Goal: Task Accomplishment & Management: Use online tool/utility

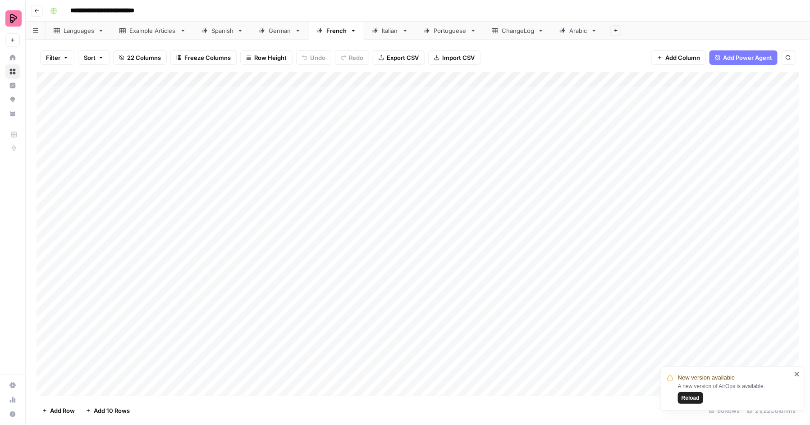
click at [692, 396] on span "Reload" at bounding box center [690, 398] width 18 height 8
click at [141, 224] on div "Add Column" at bounding box center [418, 234] width 763 height 324
click at [142, 238] on div "Add Column" at bounding box center [418, 234] width 763 height 324
click at [142, 256] on div "Add Column" at bounding box center [418, 234] width 763 height 324
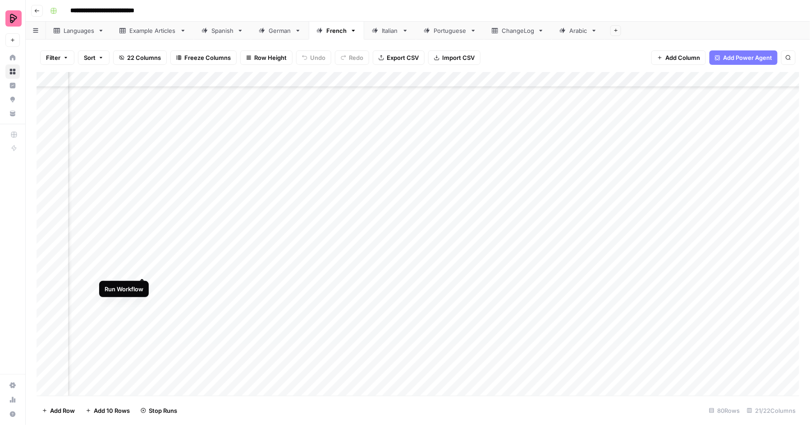
click at [141, 268] on div "Add Column" at bounding box center [418, 234] width 763 height 324
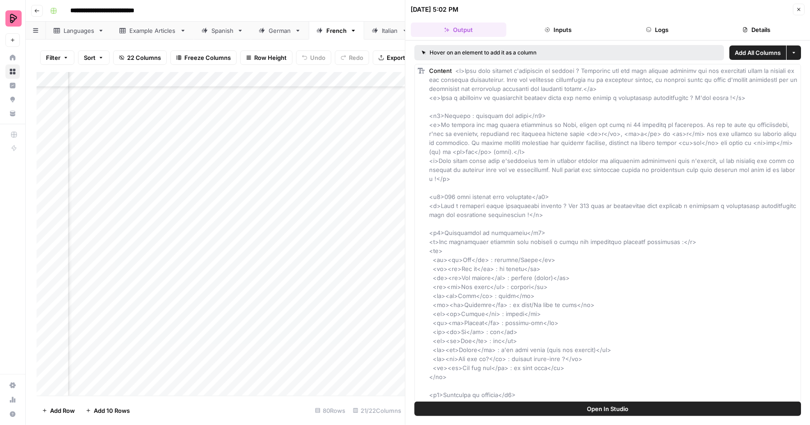
scroll to position [851, 336]
